Goal: Transaction & Acquisition: Book appointment/travel/reservation

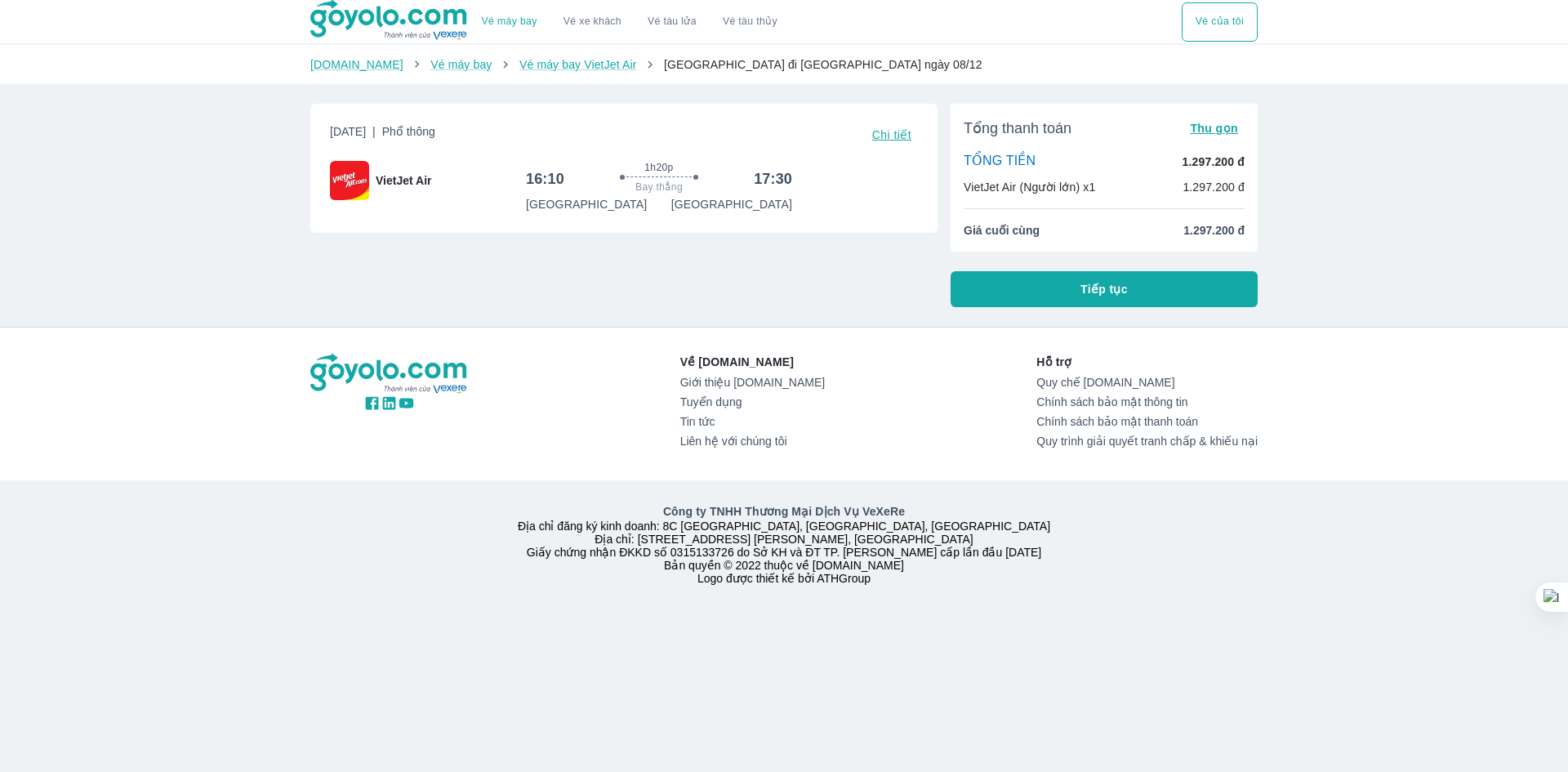
click at [1051, 292] on button "Tiếp tục" at bounding box center [1104, 289] width 307 height 36
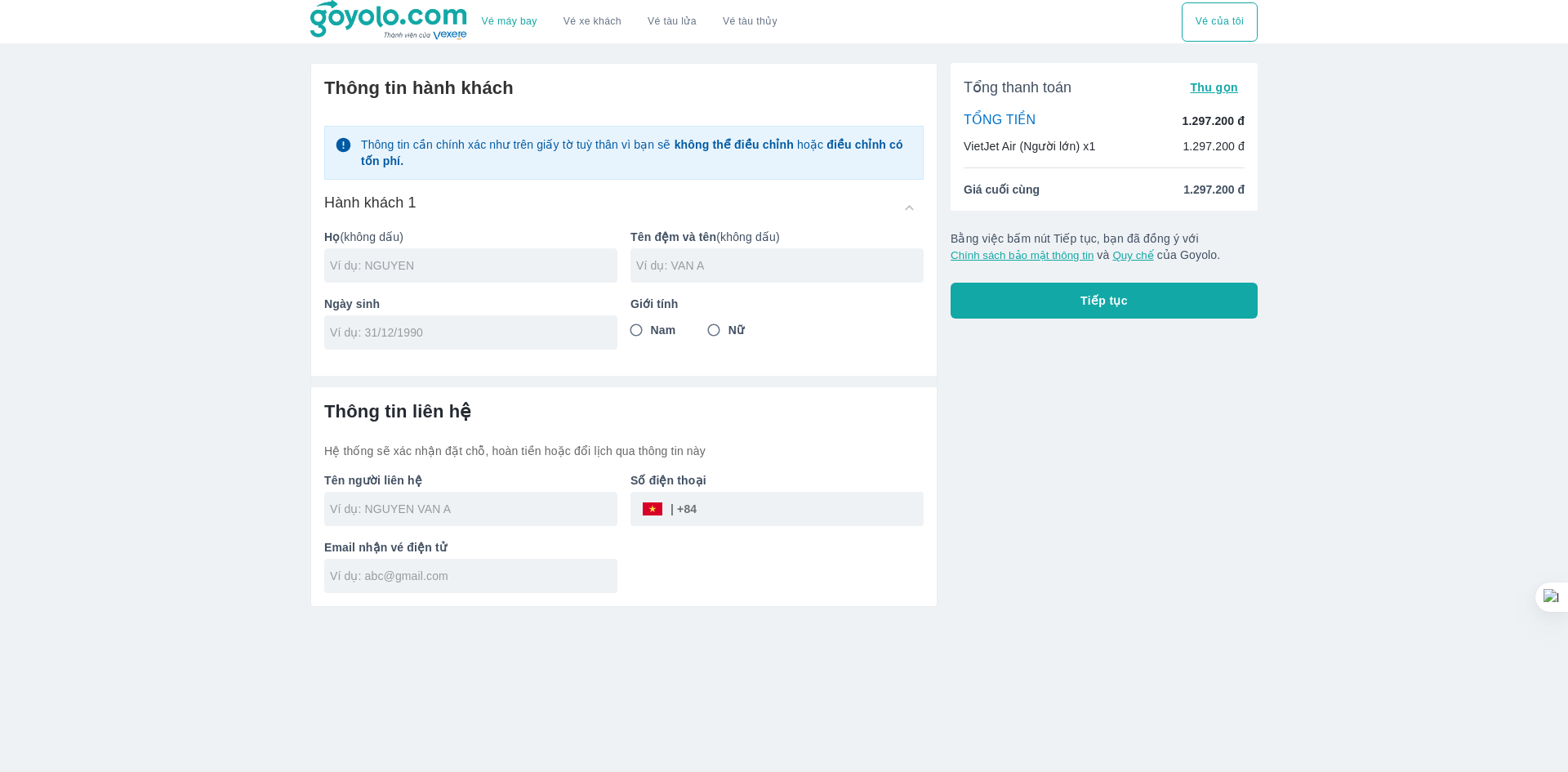
click at [391, 270] on input "text" at bounding box center [473, 265] width 288 height 17
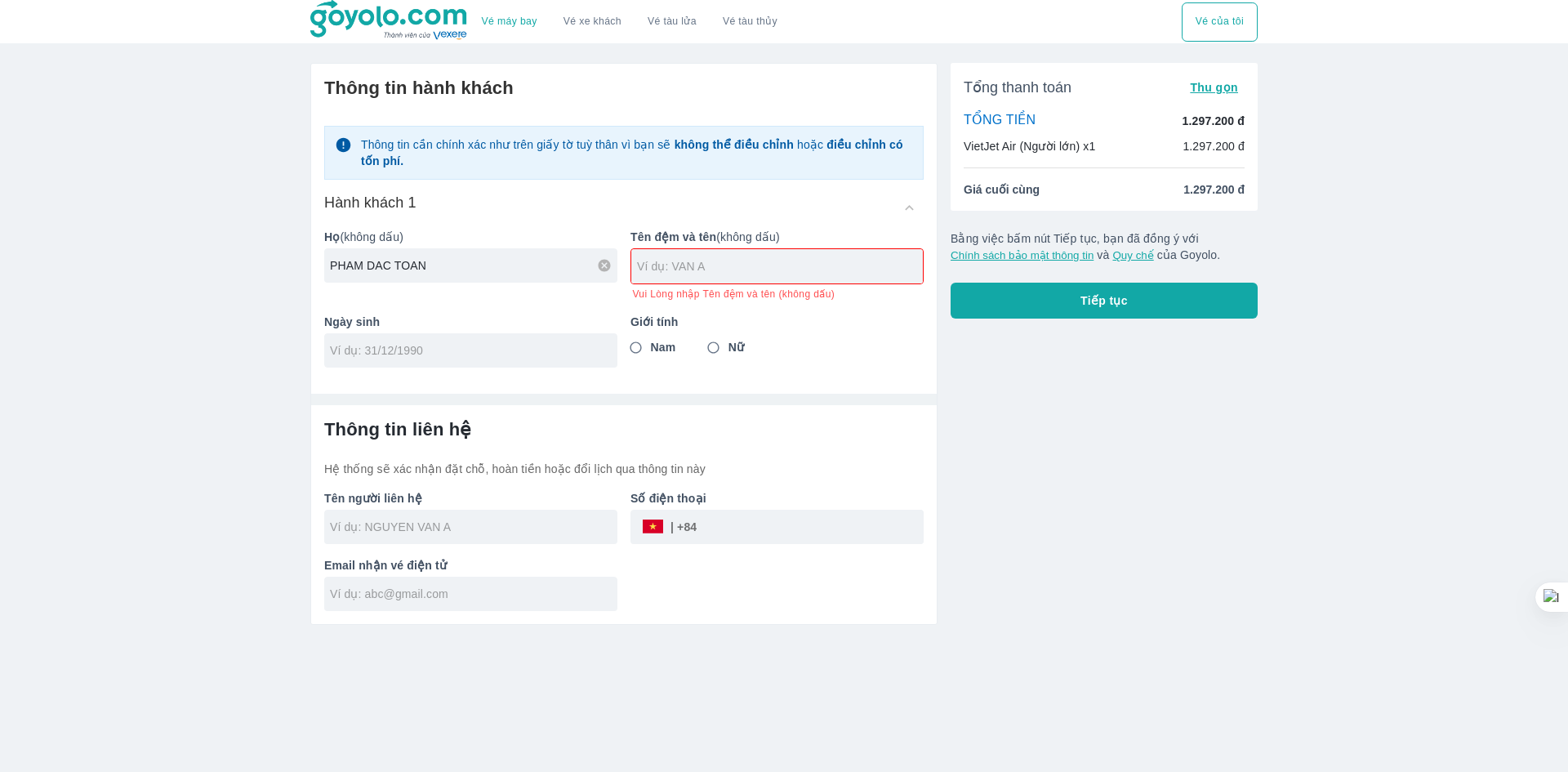
click at [361, 262] on input "PHAM DAC TOAN" at bounding box center [473, 265] width 288 height 17
type input "PHAM"
type input "DAC TOAN"
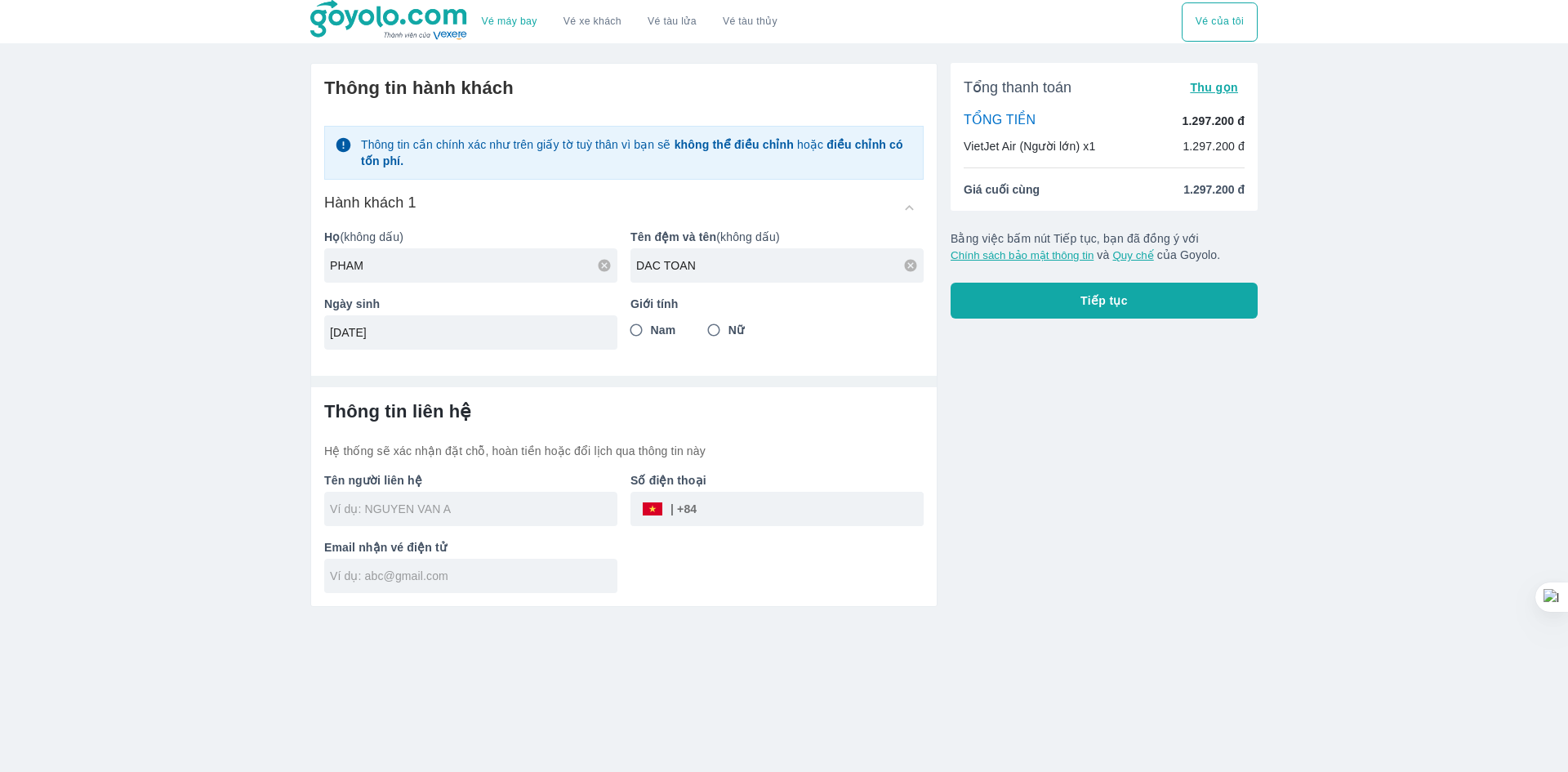
type input "[DATE]"
click at [641, 333] on input "Nam" at bounding box center [636, 330] width 29 height 29
radio input "true"
click at [416, 514] on input "text" at bounding box center [473, 509] width 288 height 17
type input "PHAM DAC TOAN"
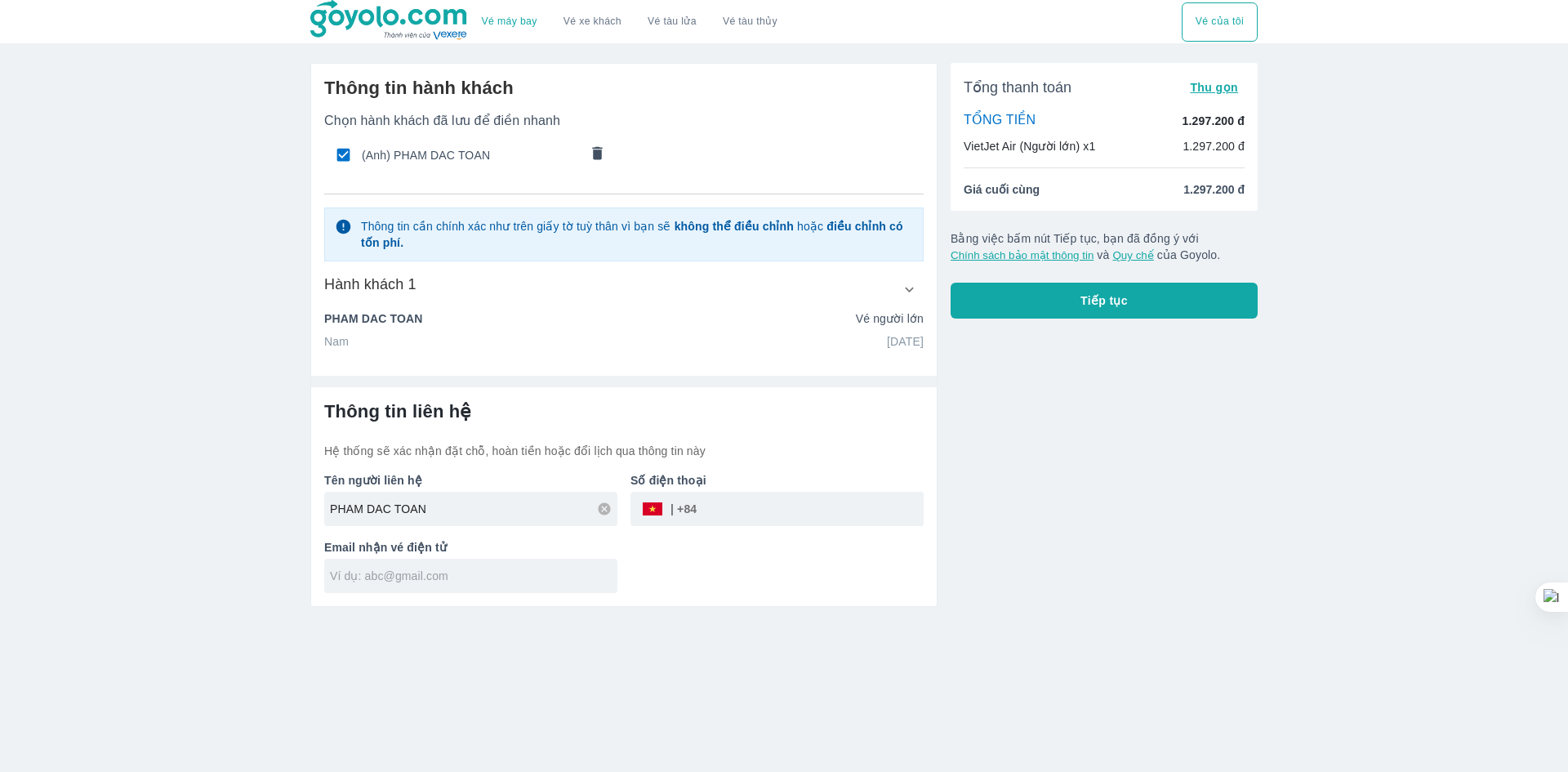
click at [396, 575] on input "text" at bounding box center [473, 576] width 288 height 17
type input "[EMAIL_ADDRESS][DOMAIN_NAME]"
click at [720, 512] on input "tel" at bounding box center [811, 509] width 227 height 39
type input "0774520228"
click at [1055, 298] on button "Tiếp tục" at bounding box center [1104, 300] width 307 height 36
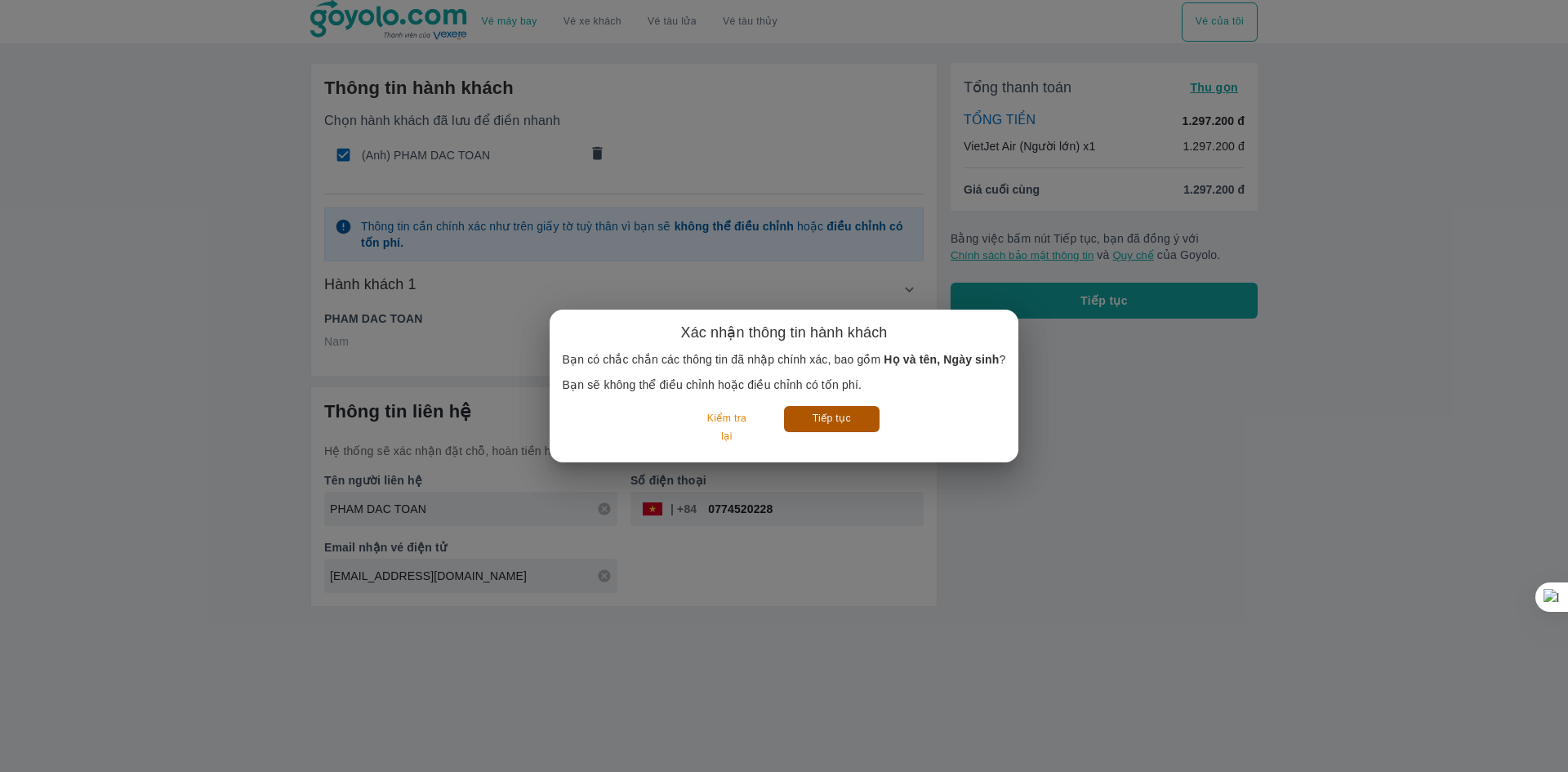
click at [827, 415] on button "Tiếp tục" at bounding box center [831, 419] width 95 height 25
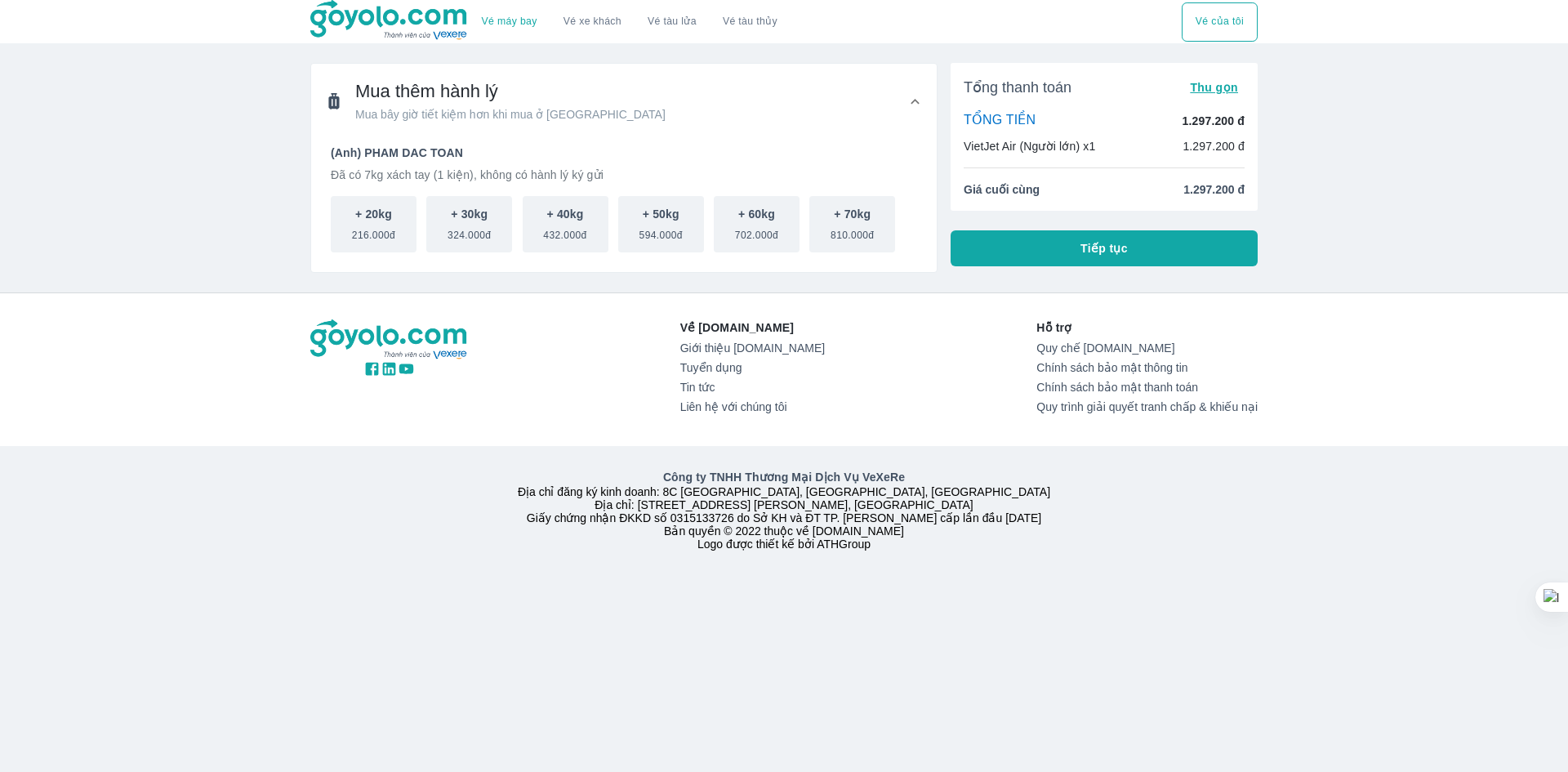
click at [1049, 248] on button "Tiếp tục" at bounding box center [1104, 248] width 307 height 36
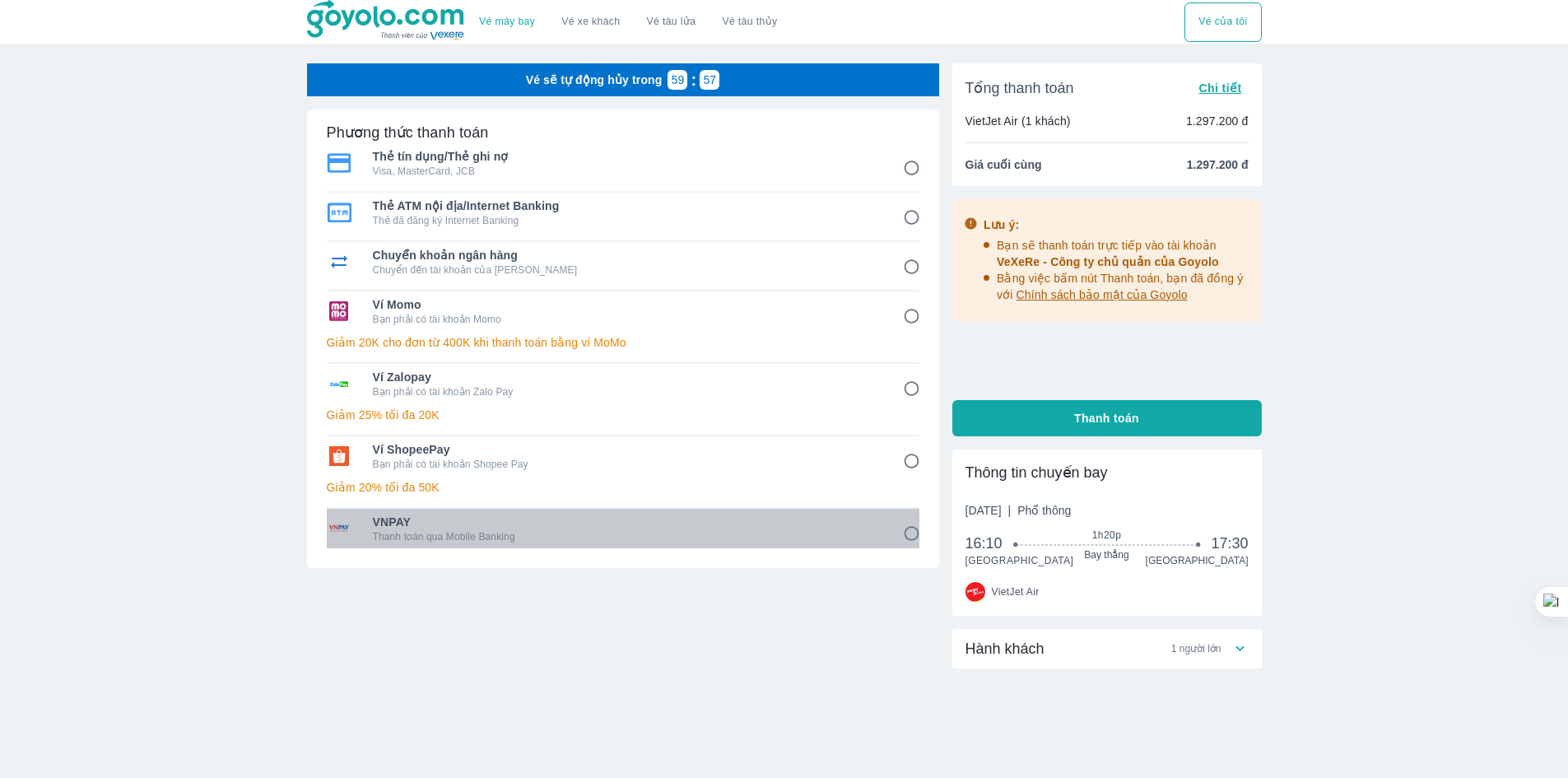
click at [461, 526] on span "VNPAY" at bounding box center [626, 521] width 507 height 17
radio input "true"
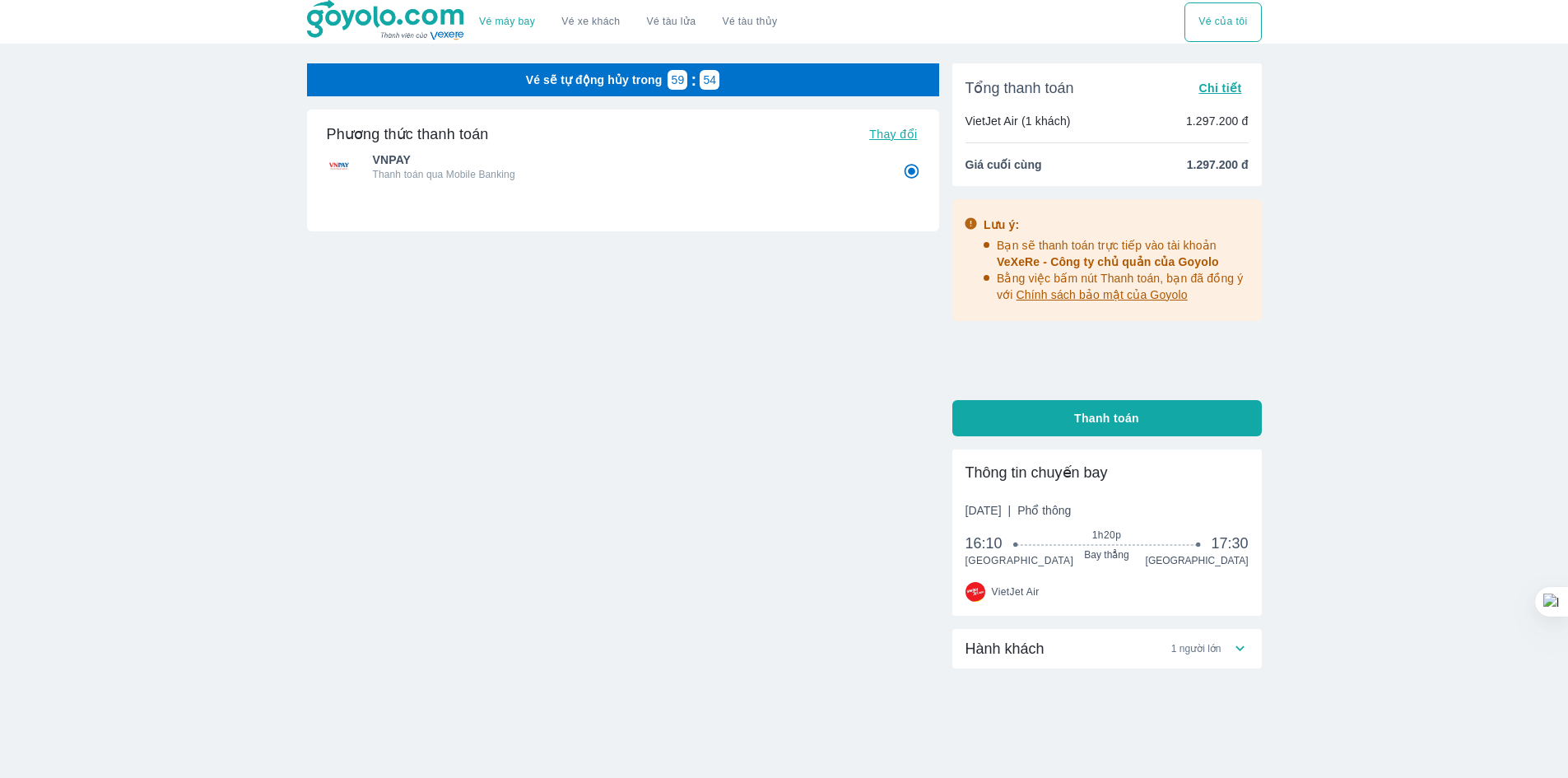
click at [1067, 421] on button "Thanh toán" at bounding box center [1107, 417] width 310 height 36
radio input "false"
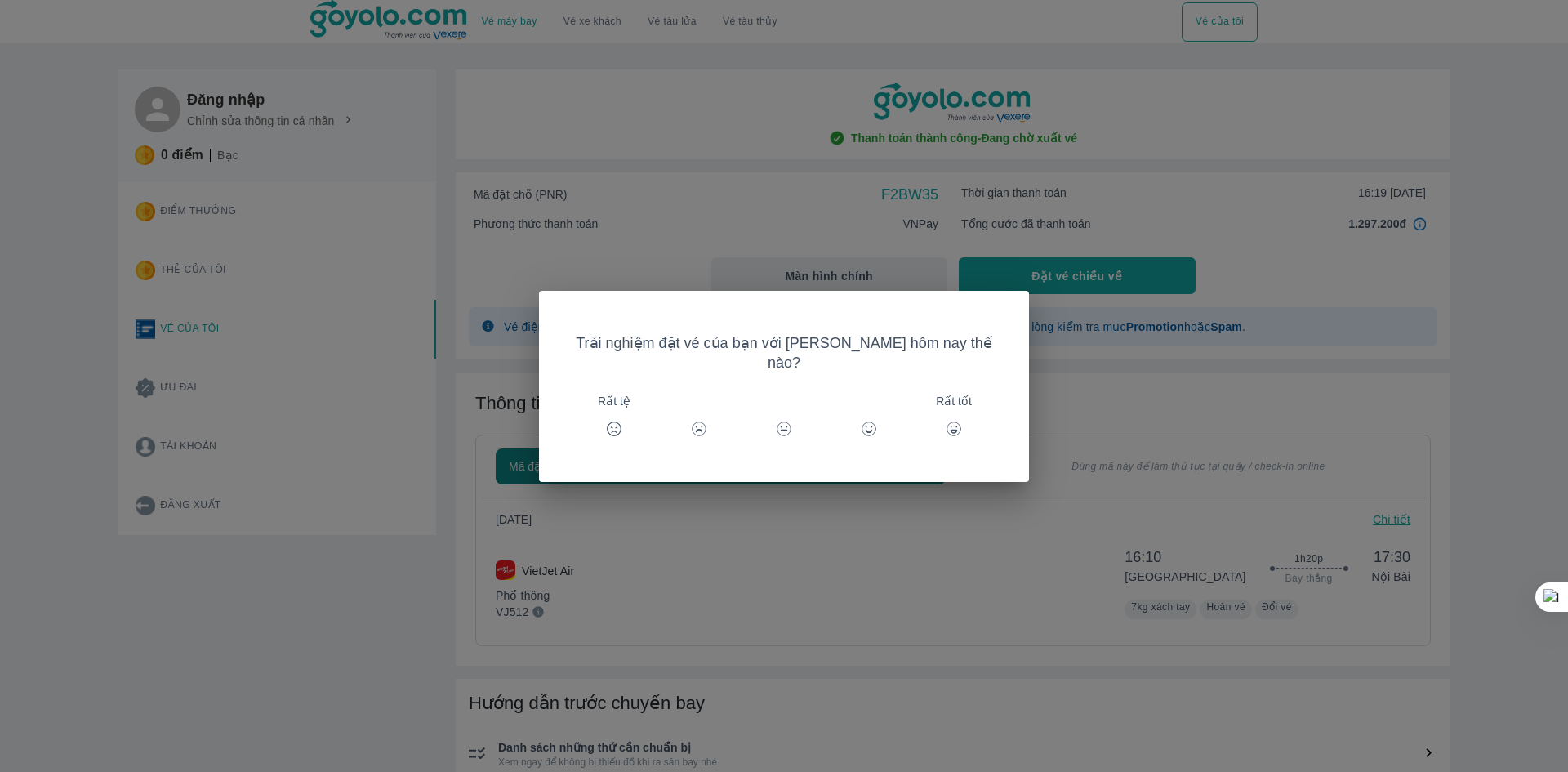
click at [967, 211] on div "Trải nghiệm đặt vé của bạn với Goyolo hôm nay thế nào? Rất tệ Rất tốt" at bounding box center [784, 386] width 1568 height 772
